Goal: Find specific page/section: Find specific page/section

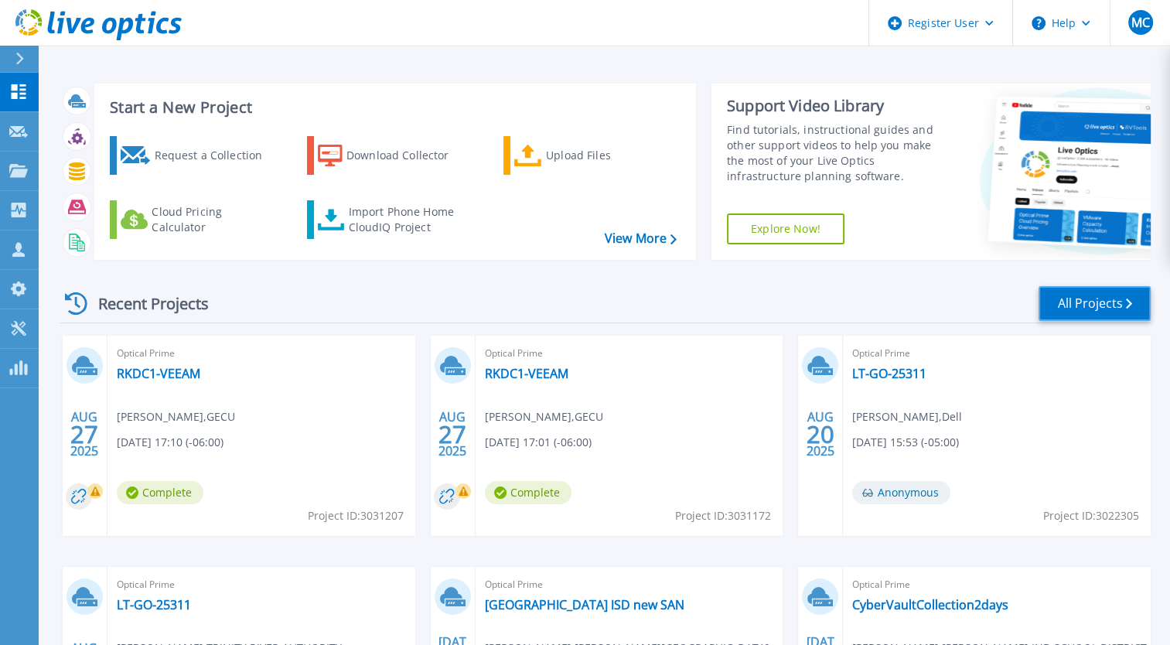
click at [1058, 302] on link "All Projects" at bounding box center [1095, 303] width 112 height 35
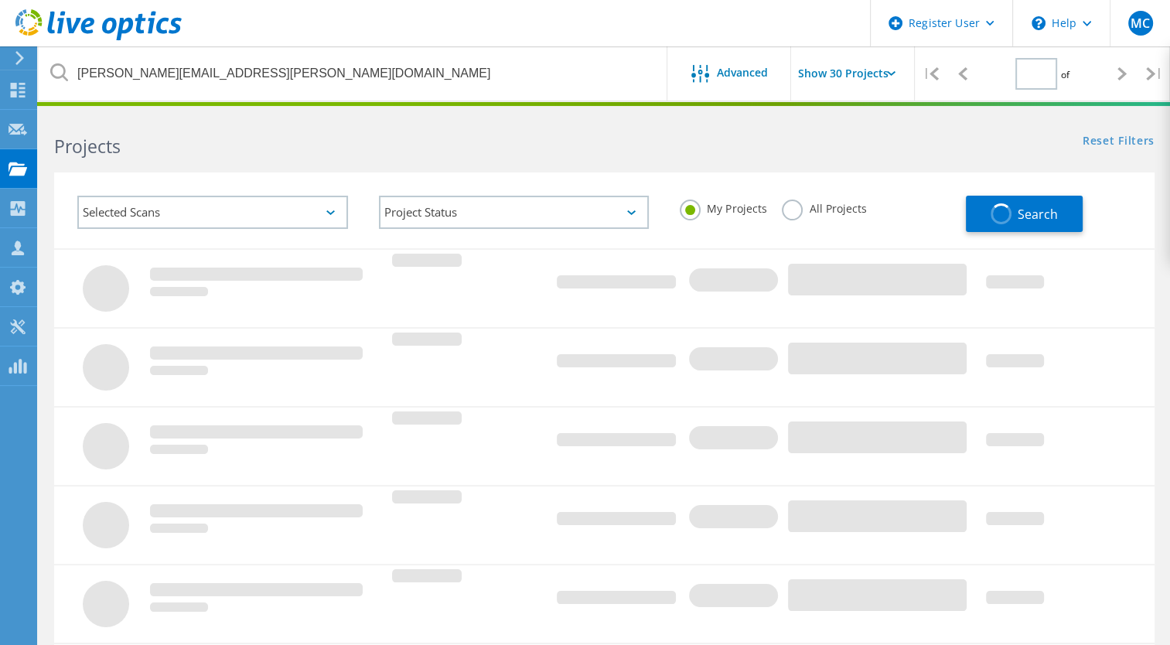
type input "1"
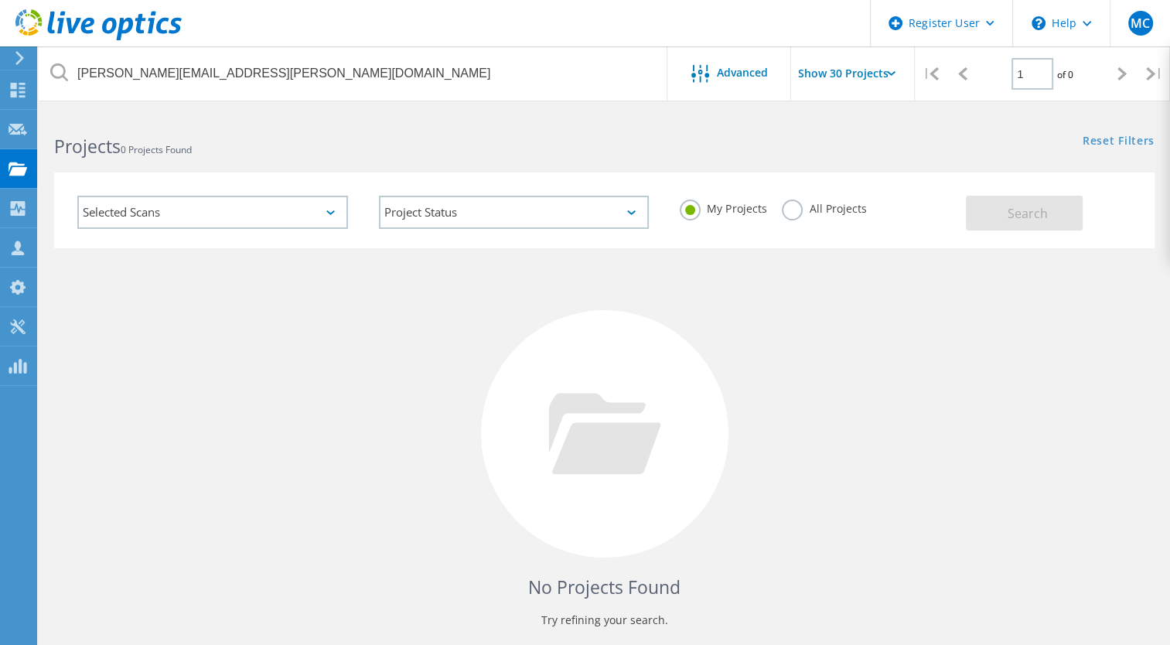
click at [790, 214] on label "All Projects" at bounding box center [824, 207] width 84 height 15
click at [0, 0] on input "All Projects" at bounding box center [0, 0] width 0 height 0
click at [993, 219] on button "Search" at bounding box center [1024, 213] width 117 height 35
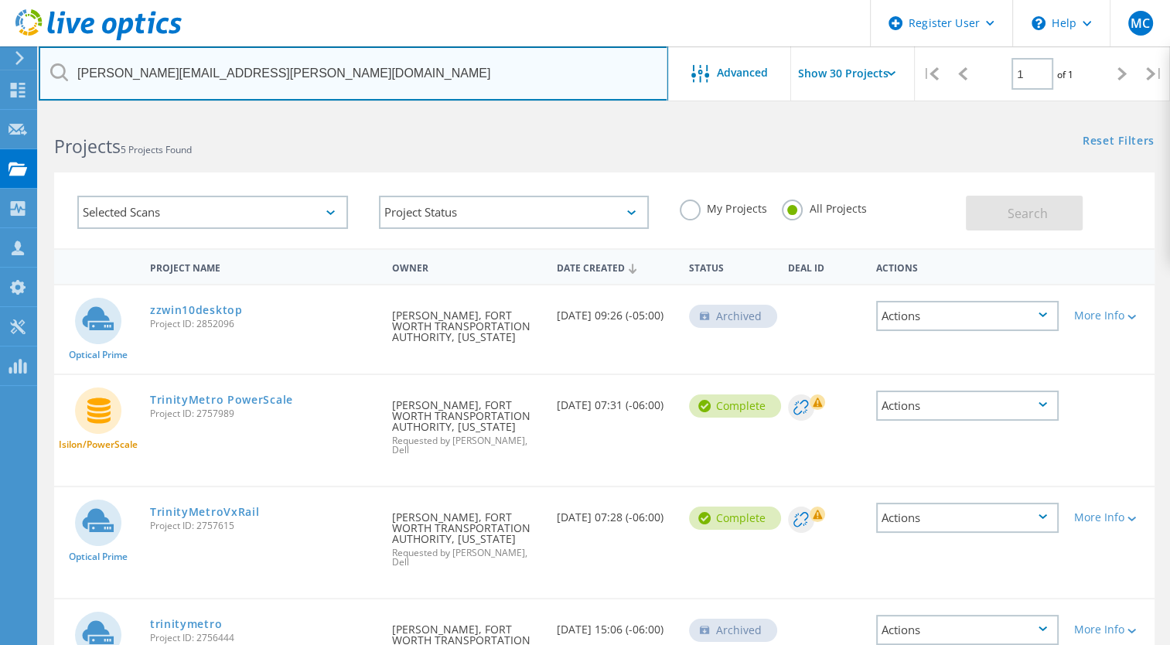
drag, startPoint x: 160, startPoint y: 76, endPoint x: 55, endPoint y: 70, distance: 105.4
click at [55, 70] on div "[PERSON_NAME][EMAIL_ADDRESS][PERSON_NAME][DOMAIN_NAME]" at bounding box center [353, 73] width 629 height 54
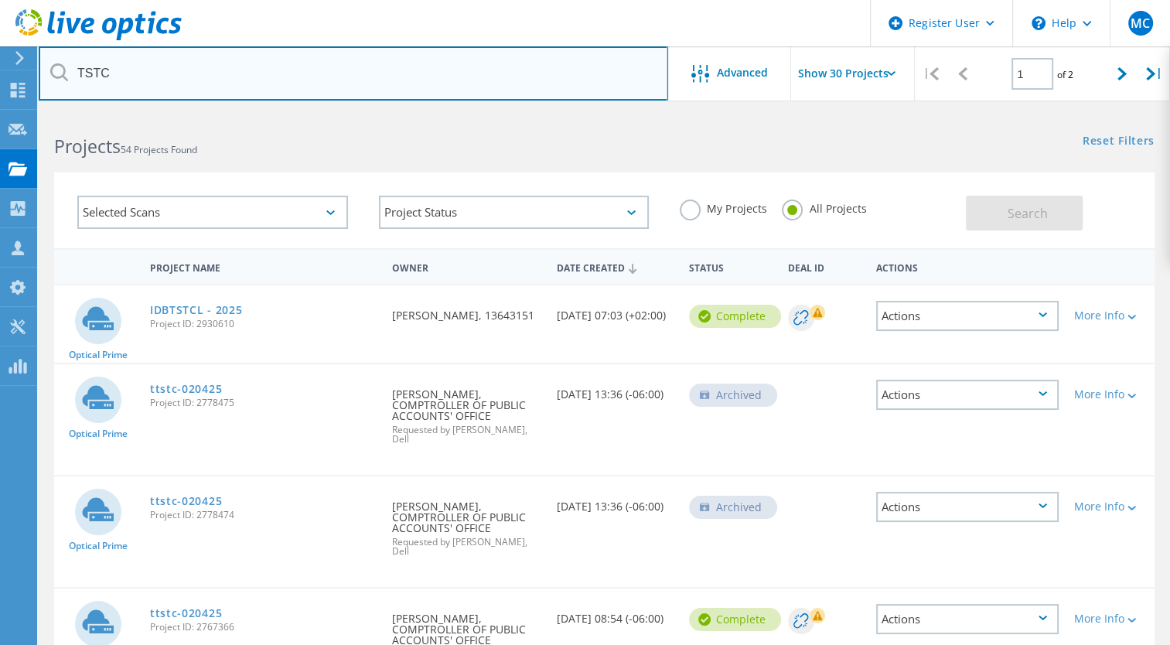
drag, startPoint x: 139, startPoint y: 67, endPoint x: 56, endPoint y: 67, distance: 83.5
click at [56, 67] on div "TSTC" at bounding box center [353, 73] width 629 height 54
paste input "[PERSON_NAME];"
drag, startPoint x: 177, startPoint y: 75, endPoint x: 23, endPoint y: 70, distance: 154.0
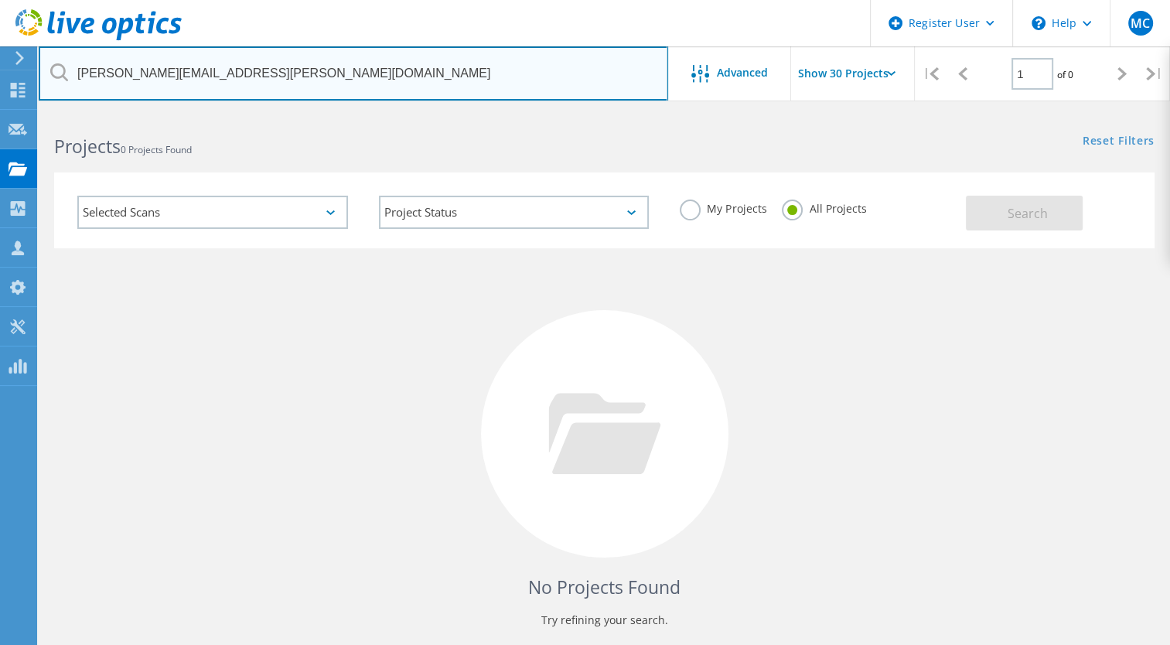
drag, startPoint x: 104, startPoint y: 73, endPoint x: 398, endPoint y: 73, distance: 293.9
click at [396, 73] on input "[PERSON_NAME][EMAIL_ADDRESS][PERSON_NAME][DOMAIN_NAME]" at bounding box center [354, 73] width 630 height 54
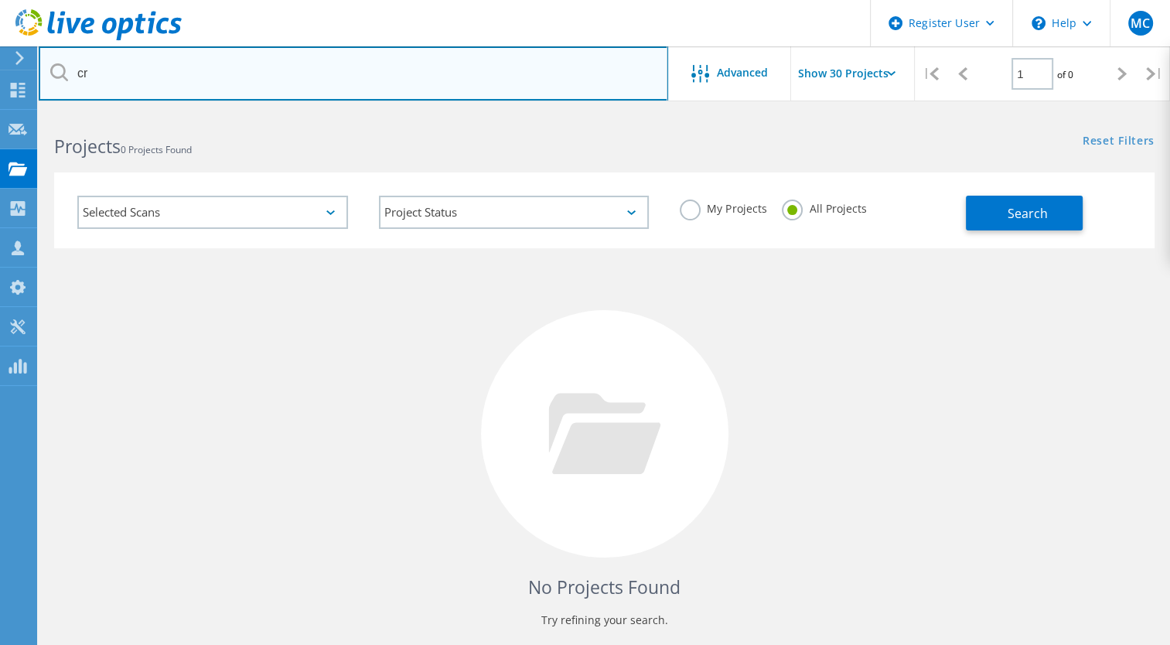
type input "c"
type input "[PERSON_NAME]"
